Goal: Task Accomplishment & Management: Use online tool/utility

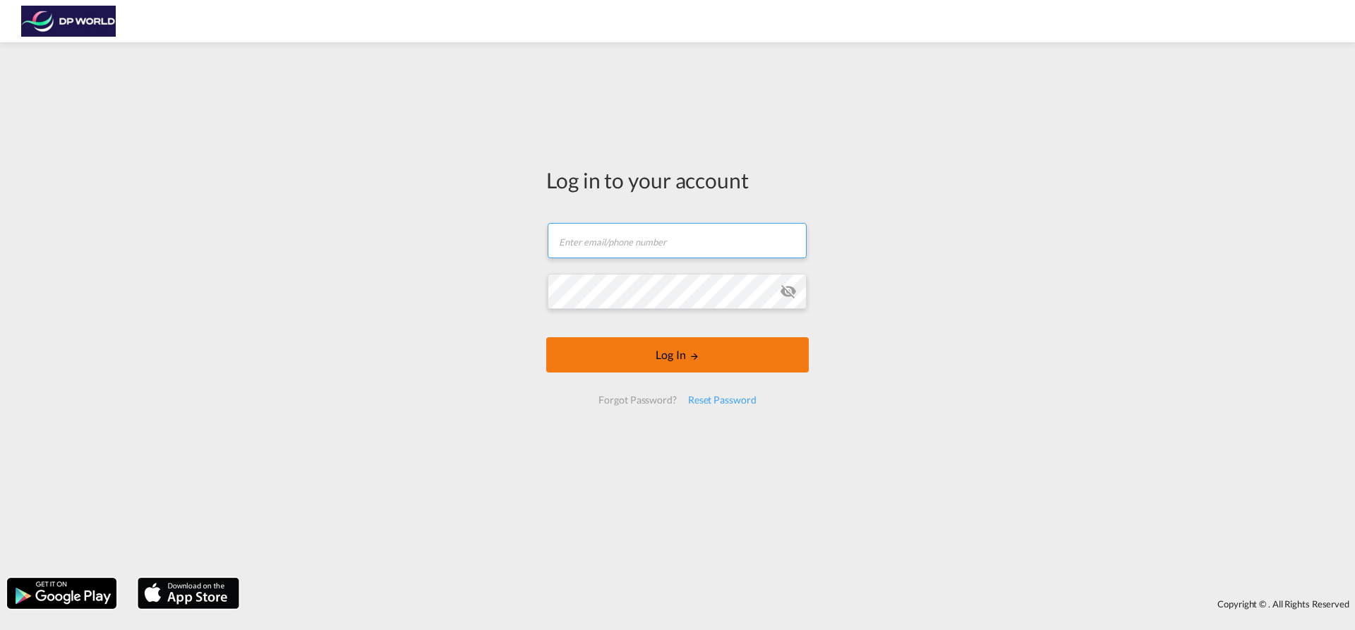
type input "[EMAIL_ADDRESS][PERSON_NAME][DOMAIN_NAME]"
click at [757, 359] on button "Log In" at bounding box center [677, 354] width 263 height 35
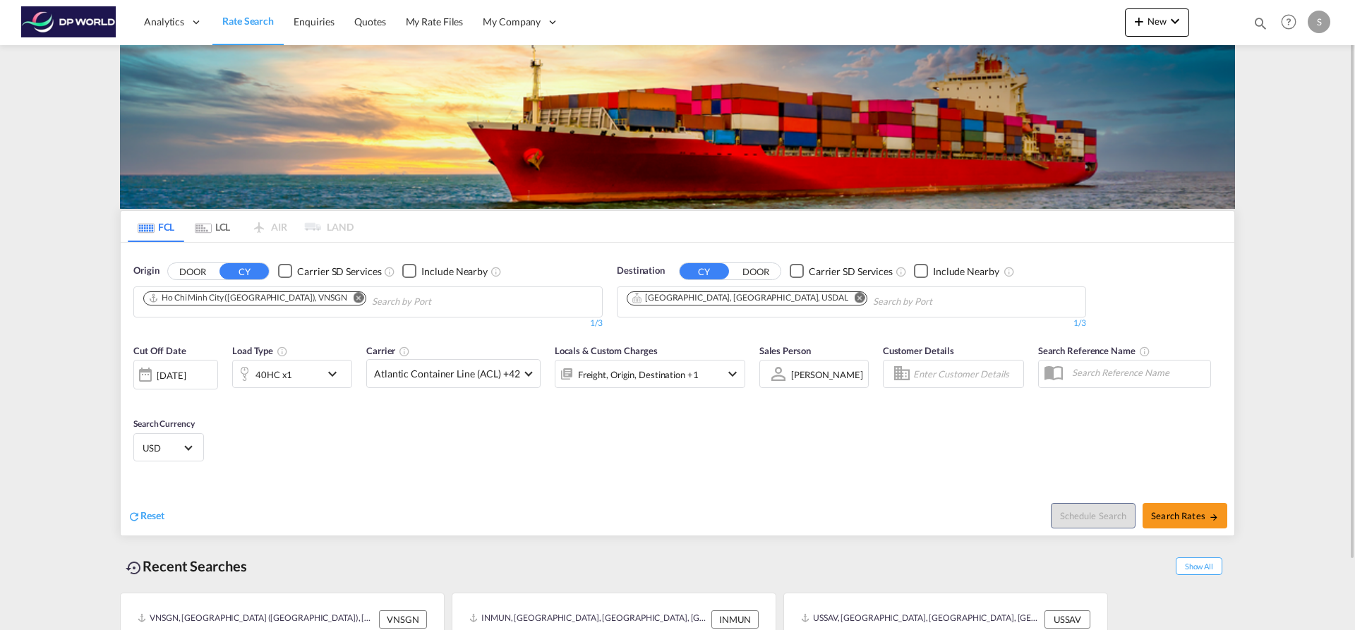
click at [354, 301] on md-icon "Remove" at bounding box center [359, 297] width 11 height 11
click at [299, 301] on md-chips at bounding box center [368, 302] width 468 height 30
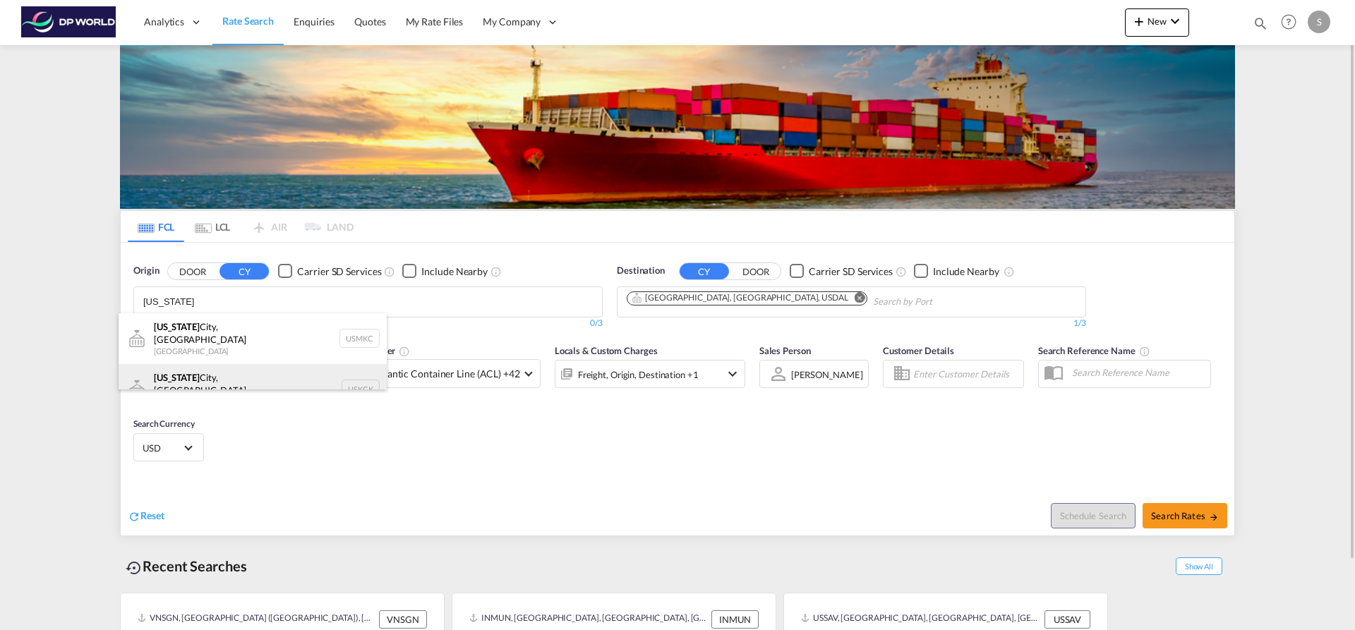
type input "[US_STATE]"
click at [304, 367] on div "[US_STATE][GEOGRAPHIC_DATA], [GEOGRAPHIC_DATA] [GEOGRAPHIC_DATA] USKCK" at bounding box center [253, 389] width 268 height 51
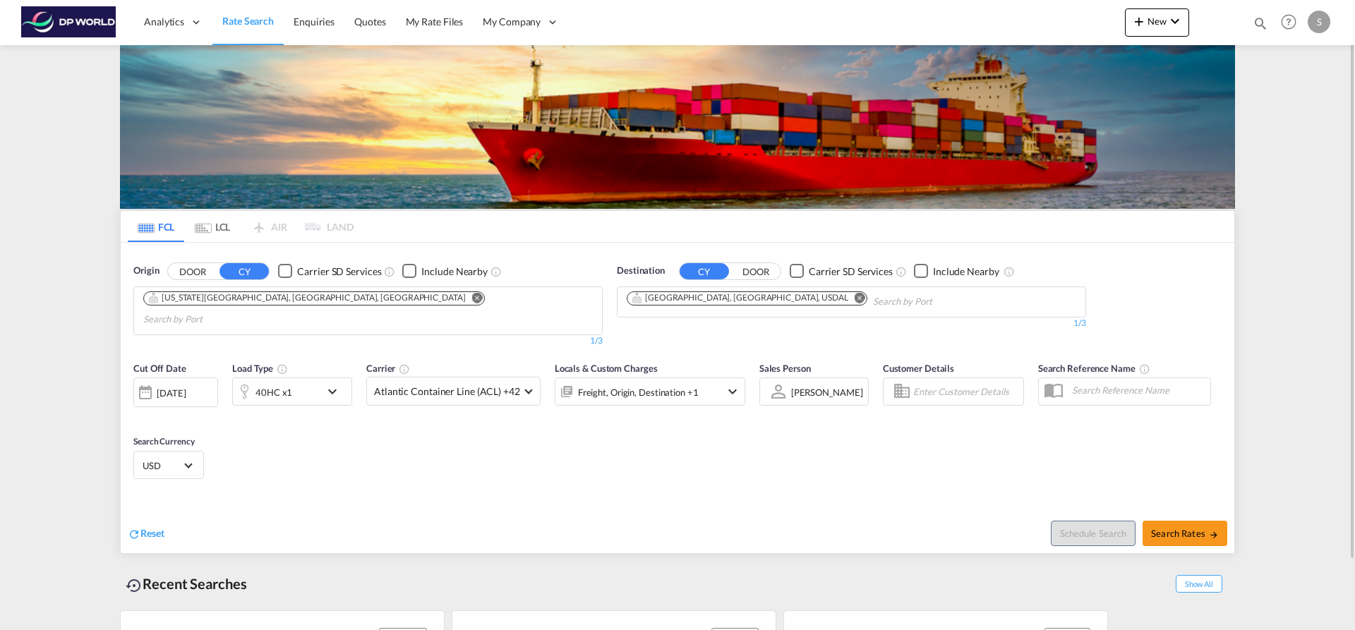
click at [855, 296] on md-icon "Remove" at bounding box center [860, 297] width 11 height 11
click at [725, 296] on input "Chips input." at bounding box center [694, 302] width 134 height 23
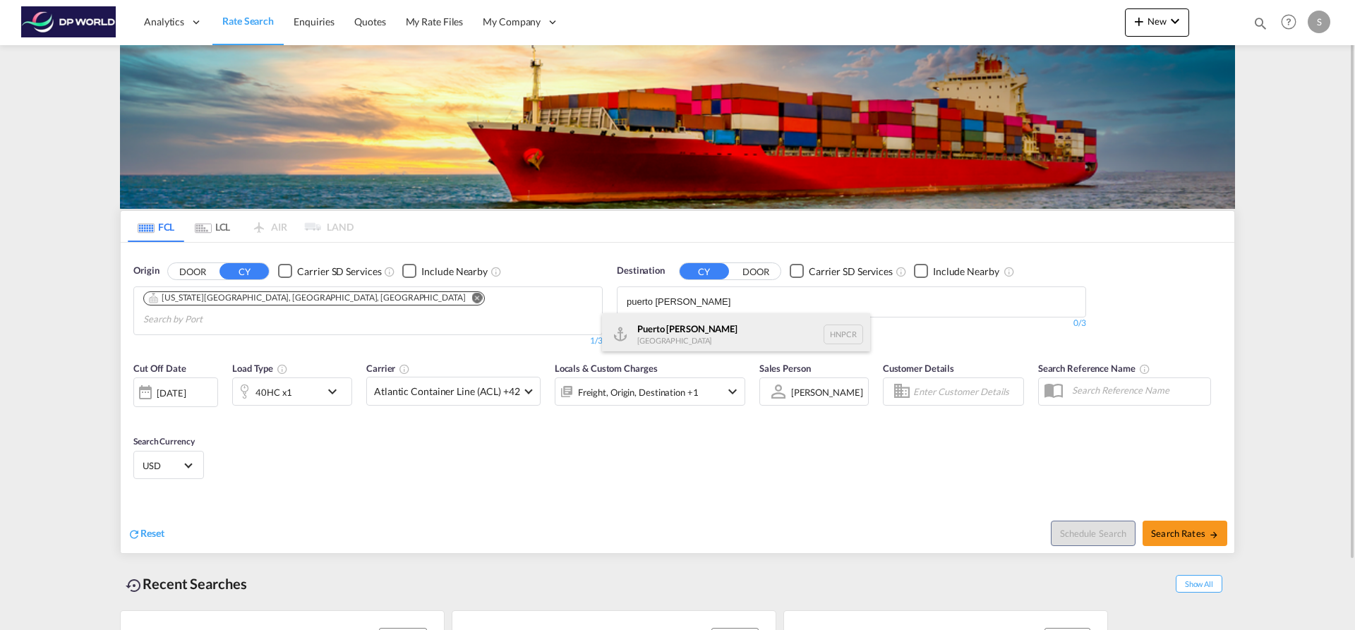
type input "puerto [PERSON_NAME]"
click at [726, 320] on div "[GEOGRAPHIC_DATA][PERSON_NAME] HNPCR" at bounding box center [736, 334] width 268 height 42
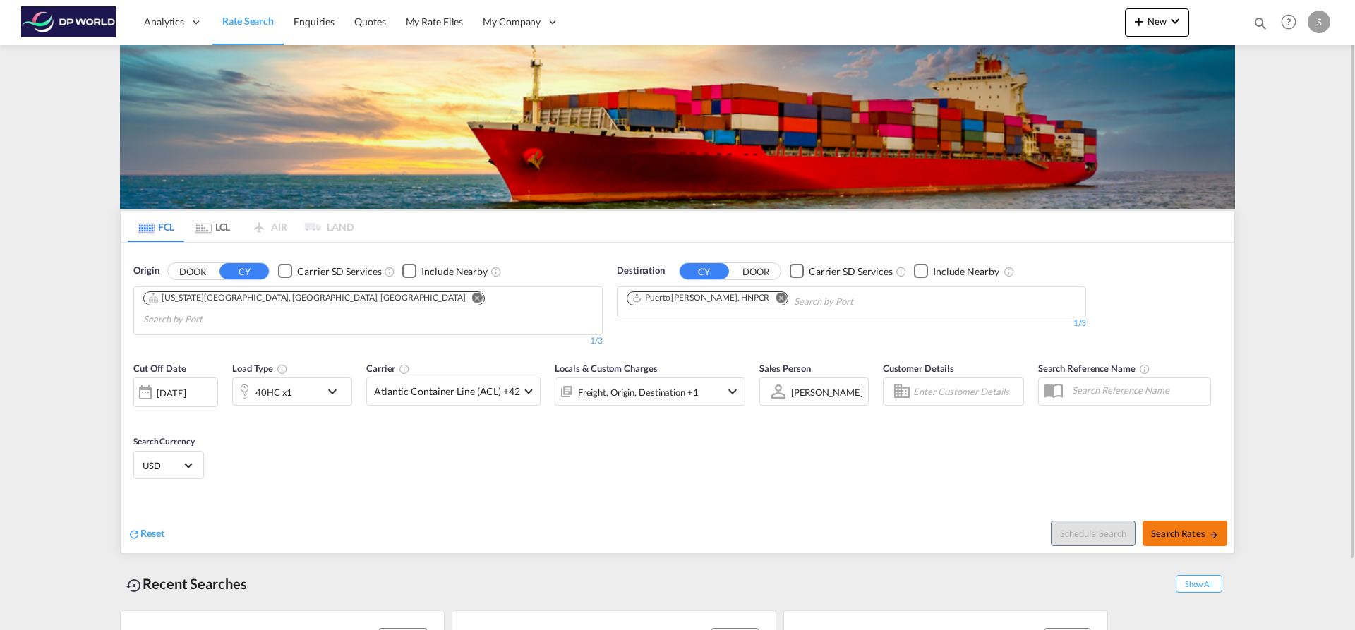
click at [1163, 528] on span "Search Rates" at bounding box center [1185, 533] width 68 height 11
type input "USKCK to HNPCR / [DATE]"
